Goal: Use online tool/utility: Utilize a website feature to perform a specific function

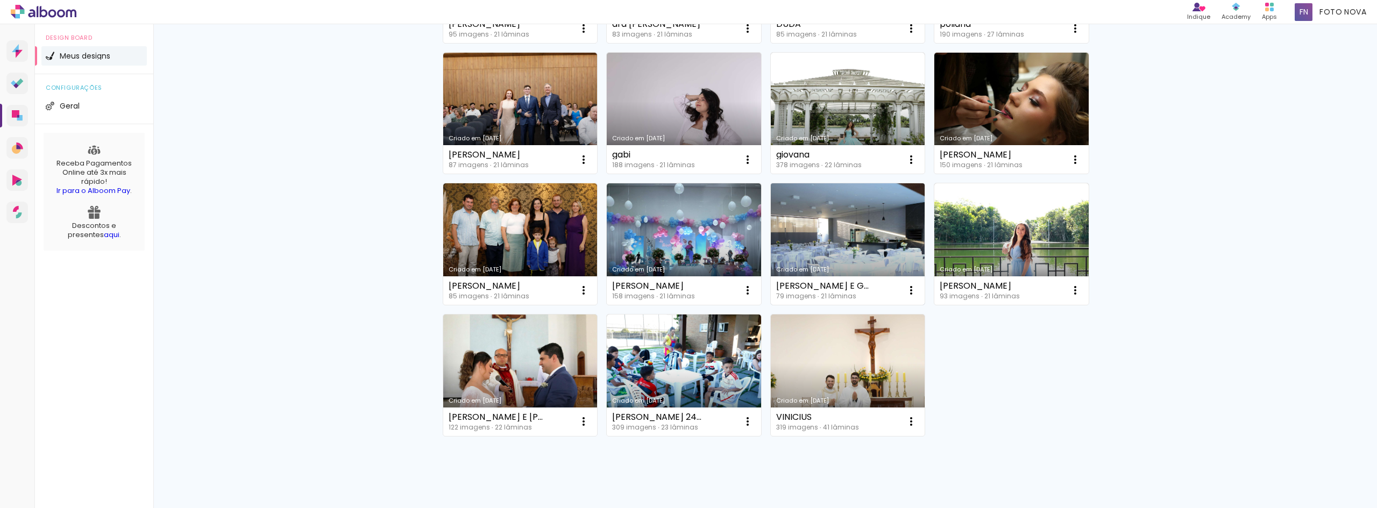
scroll to position [507, 0]
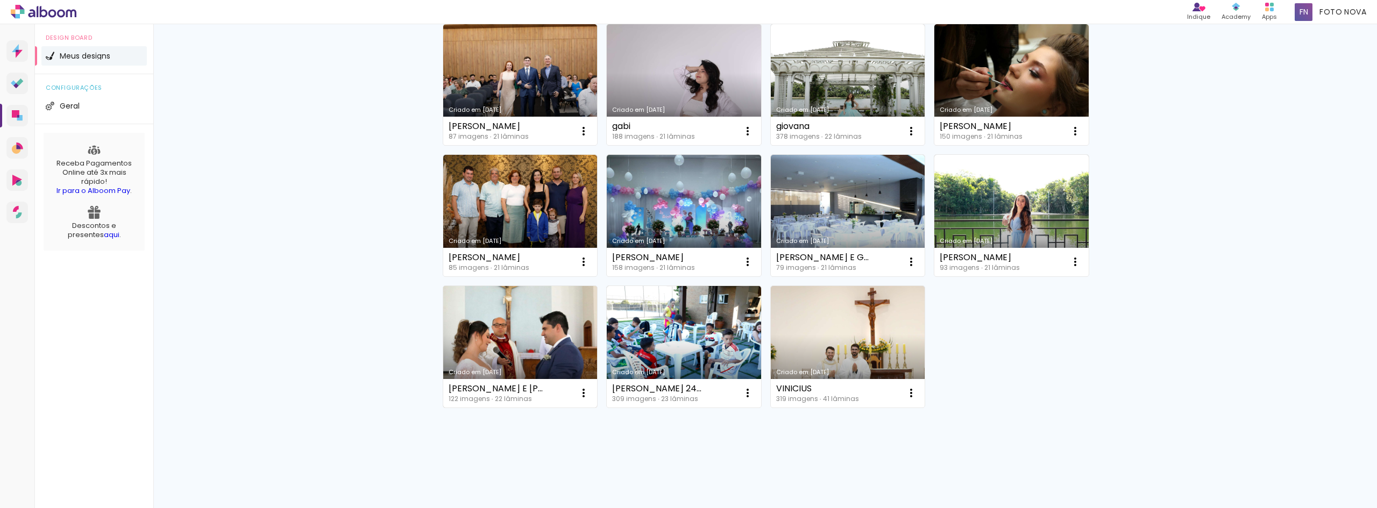
click at [534, 338] on link "Criado em 05/07/24" at bounding box center [520, 347] width 154 height 122
